Goal: Information Seeking & Learning: Find specific fact

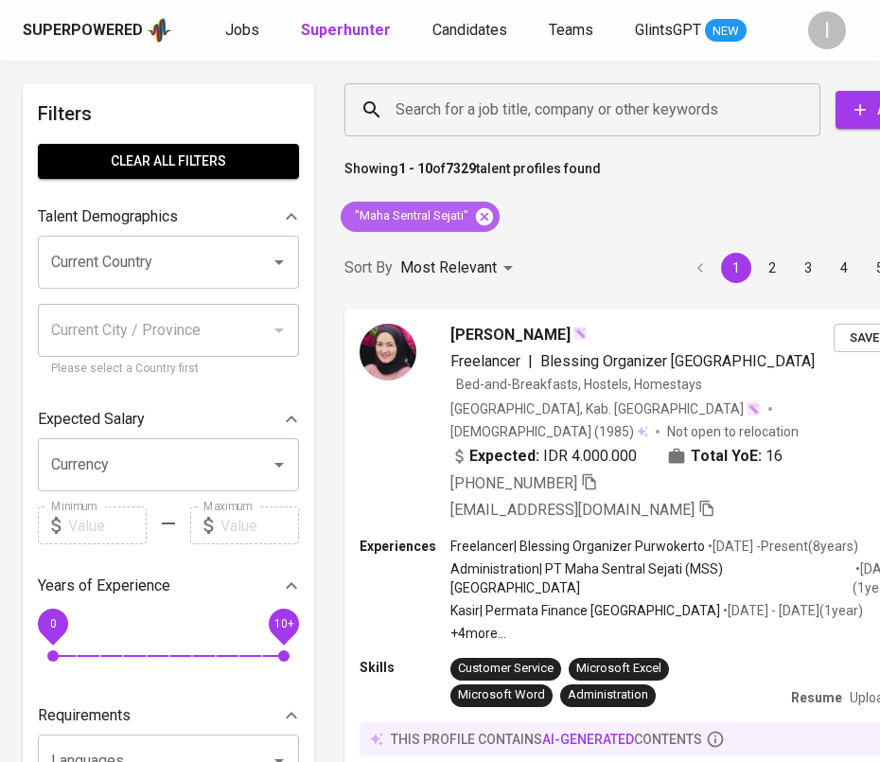
click at [481, 220] on icon at bounding box center [484, 215] width 17 height 17
click at [559, 109] on input "Search for a job title, company or other keywords" at bounding box center [587, 110] width 393 height 36
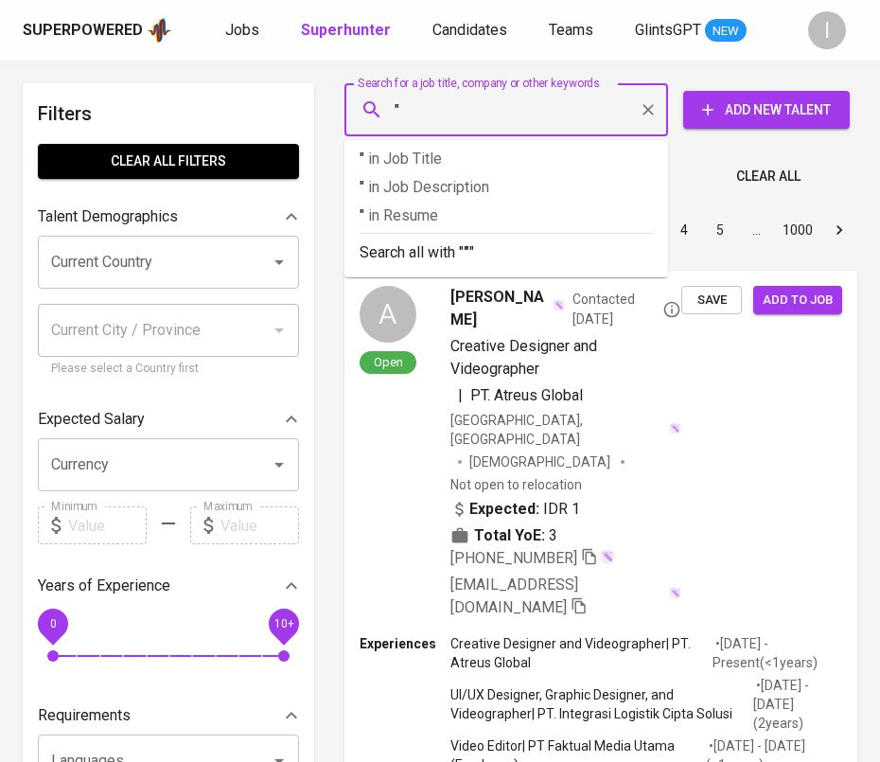
paste input "Paragon Technology AND Innovation"
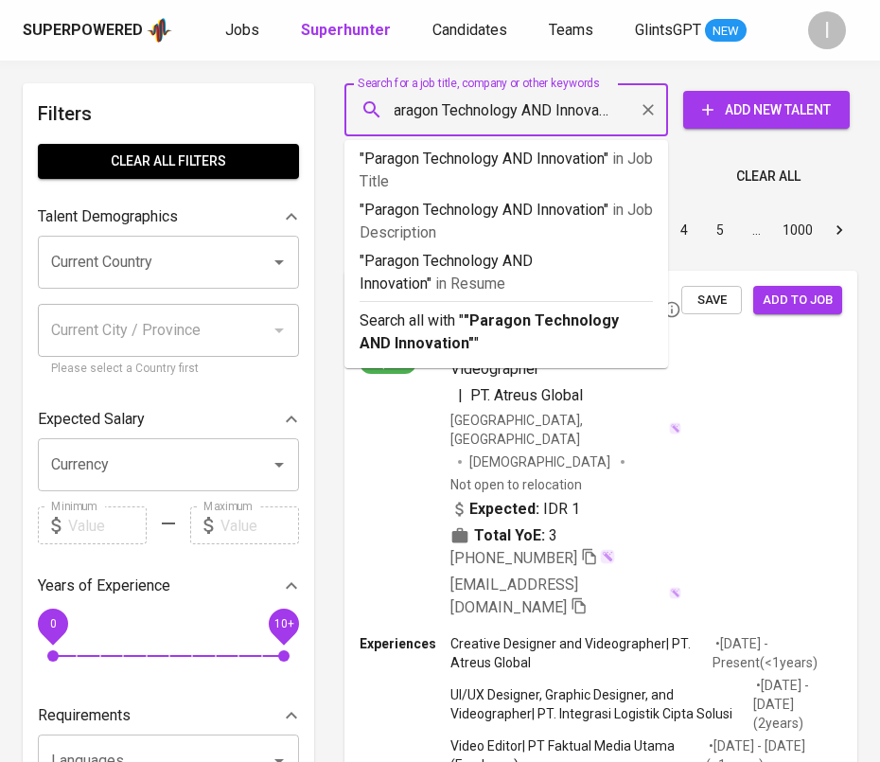
scroll to position [0, 22]
drag, startPoint x: 517, startPoint y: 113, endPoint x: 614, endPoint y: 113, distance: 97.5
click at [614, 113] on input ""Paragon Technology AND Innovation"" at bounding box center [511, 110] width 240 height 36
drag, startPoint x: 624, startPoint y: 113, endPoint x: 515, endPoint y: 108, distance: 108.9
click at [515, 108] on input ""Paragon Technology AND Innovation"" at bounding box center [511, 110] width 240 height 36
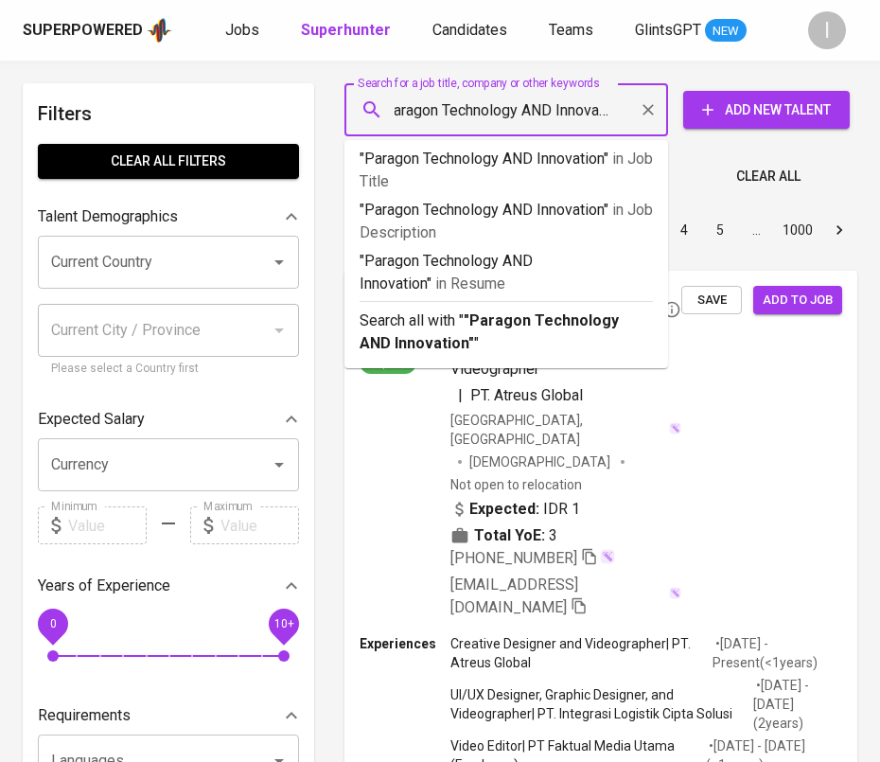
type input ""Paragon Technology""
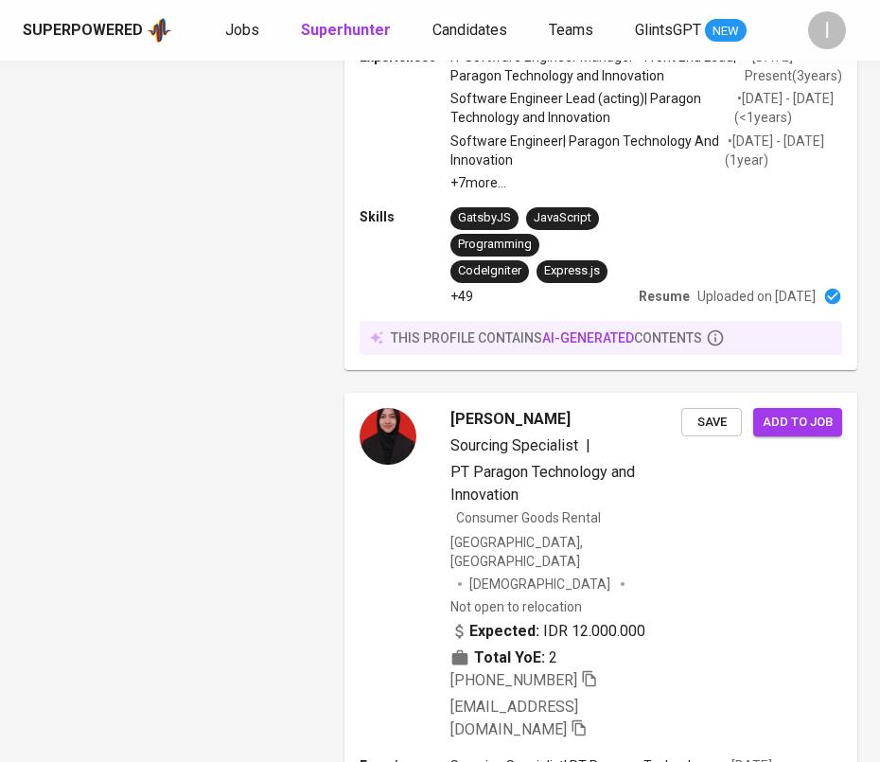
scroll to position [5052, 0]
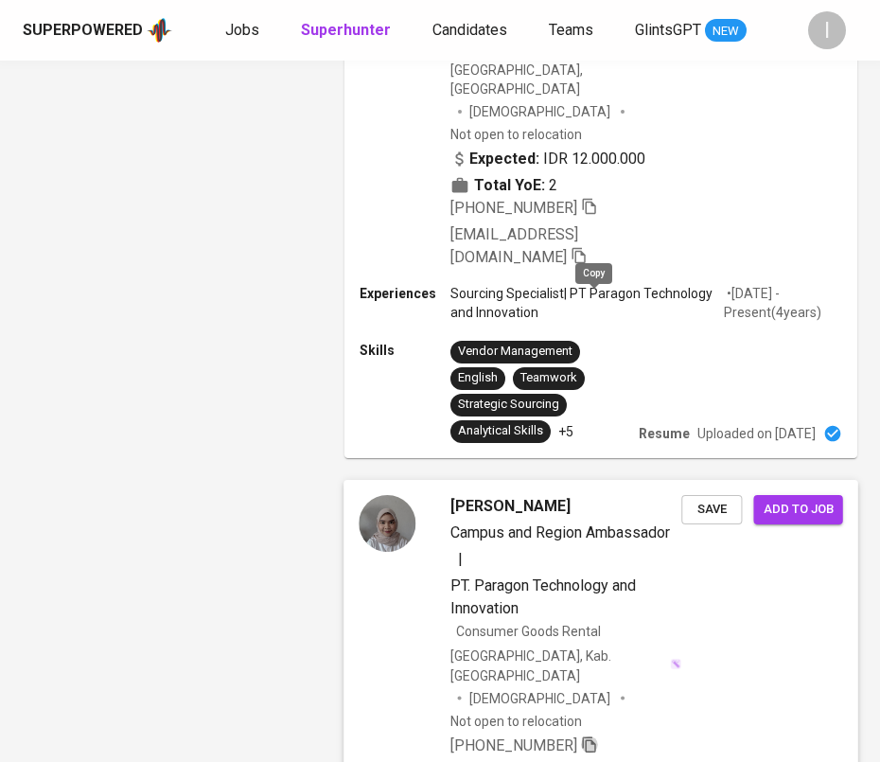
click at [597, 735] on icon "button" at bounding box center [589, 743] width 17 height 17
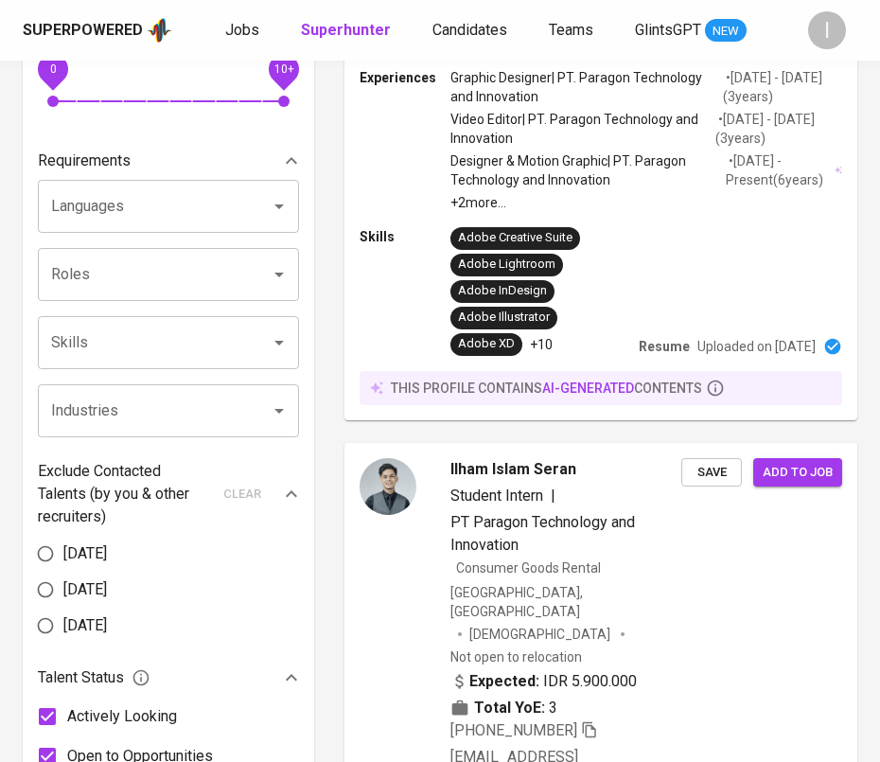
scroll to position [54, 0]
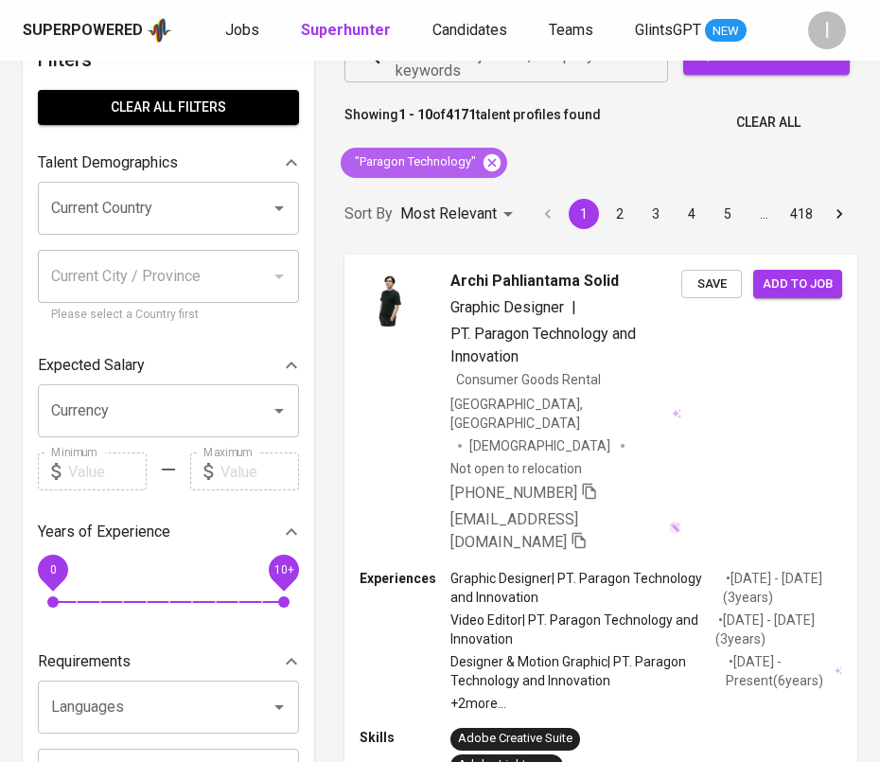
click at [492, 165] on icon at bounding box center [492, 162] width 21 height 21
click at [485, 127] on p "Showing 1 - 10 of 4171 talent profiles found" at bounding box center [472, 122] width 256 height 35
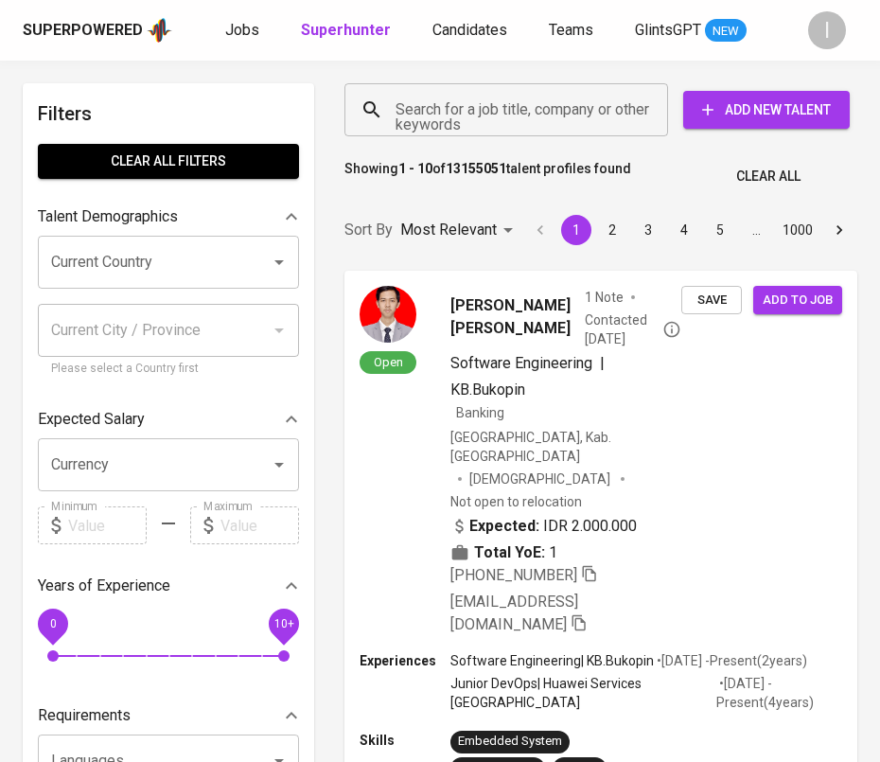
click at [482, 126] on input "Search for a job title, company or other keywords" at bounding box center [511, 110] width 240 height 36
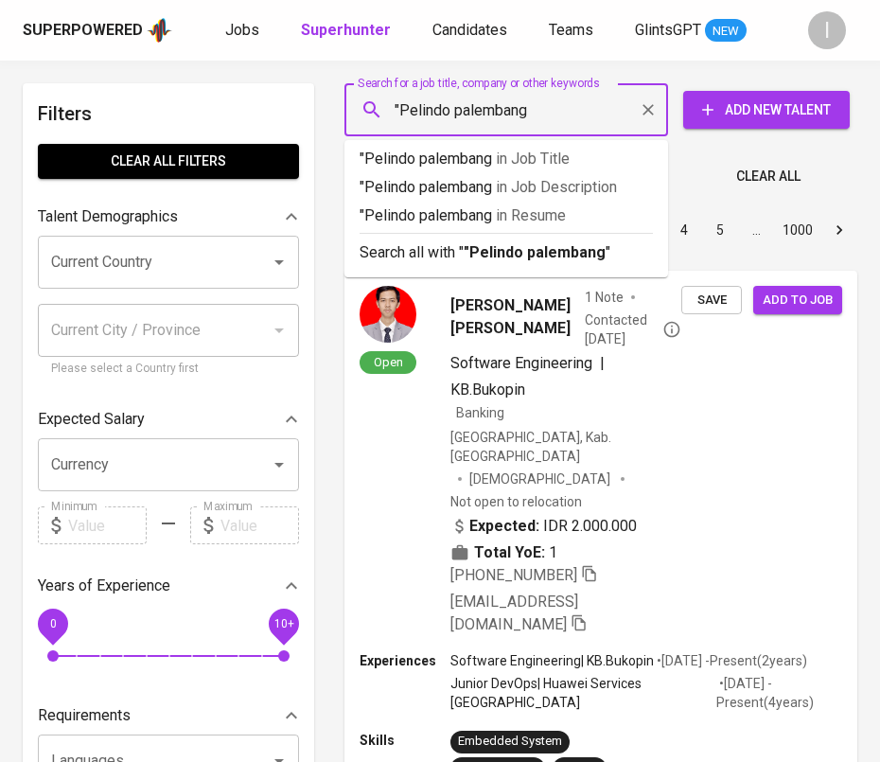
type input ""Pelindo palembang""
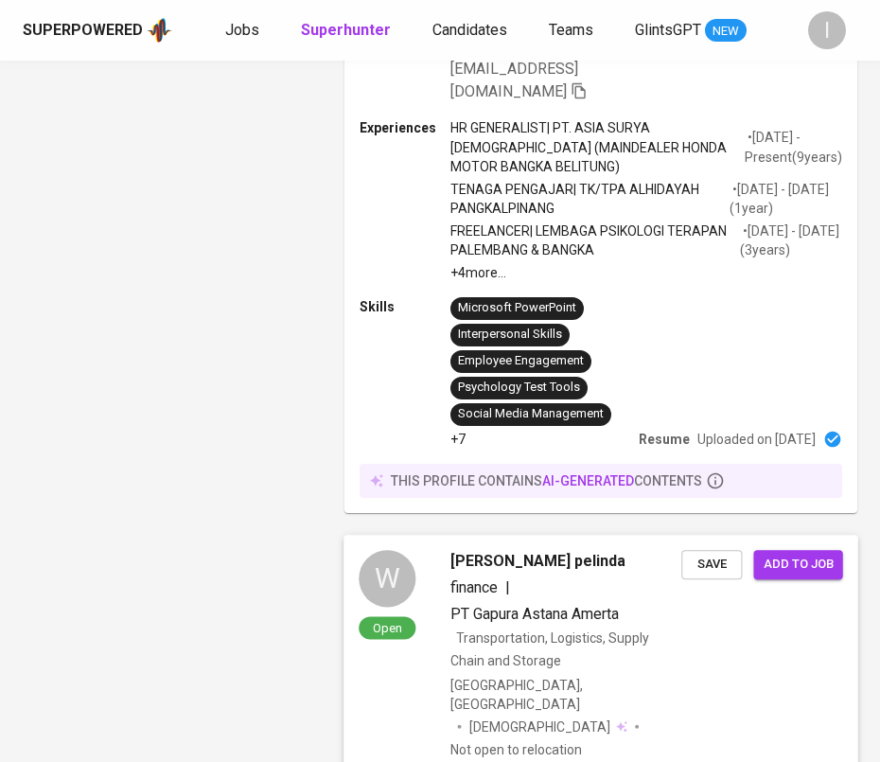
scroll to position [4743, 0]
